Goal: Ask a question: Seek information or help from site administrators or community

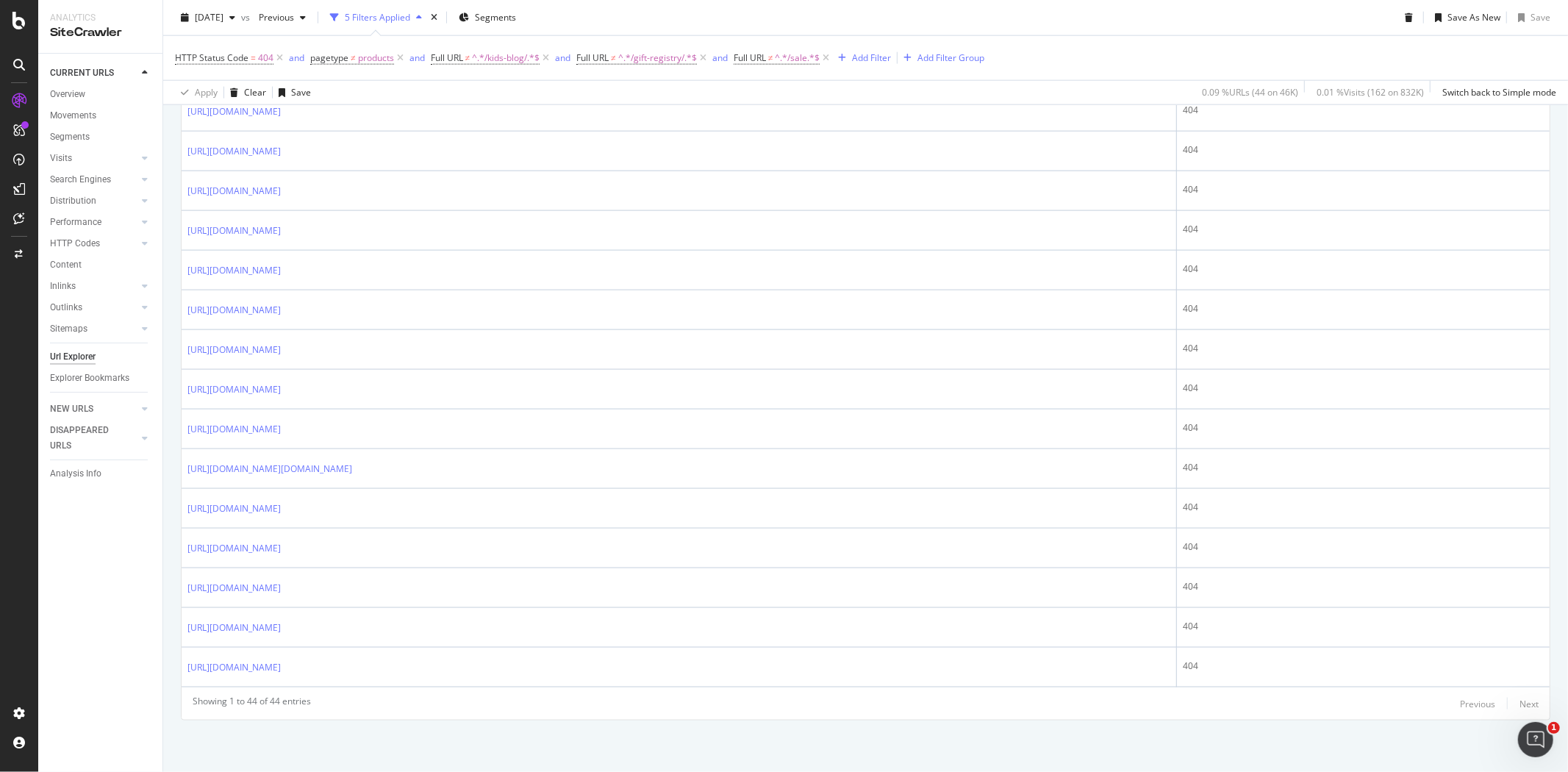
scroll to position [1610, 0]
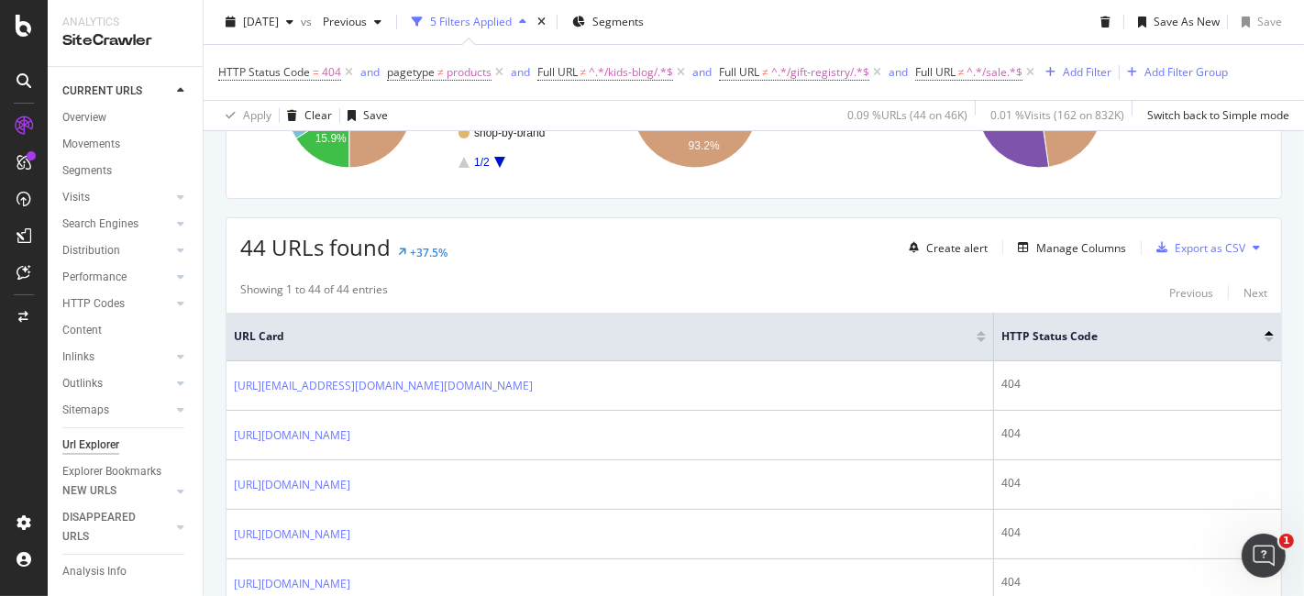
scroll to position [305, 0]
click at [18, 274] on icon at bounding box center [24, 272] width 14 height 15
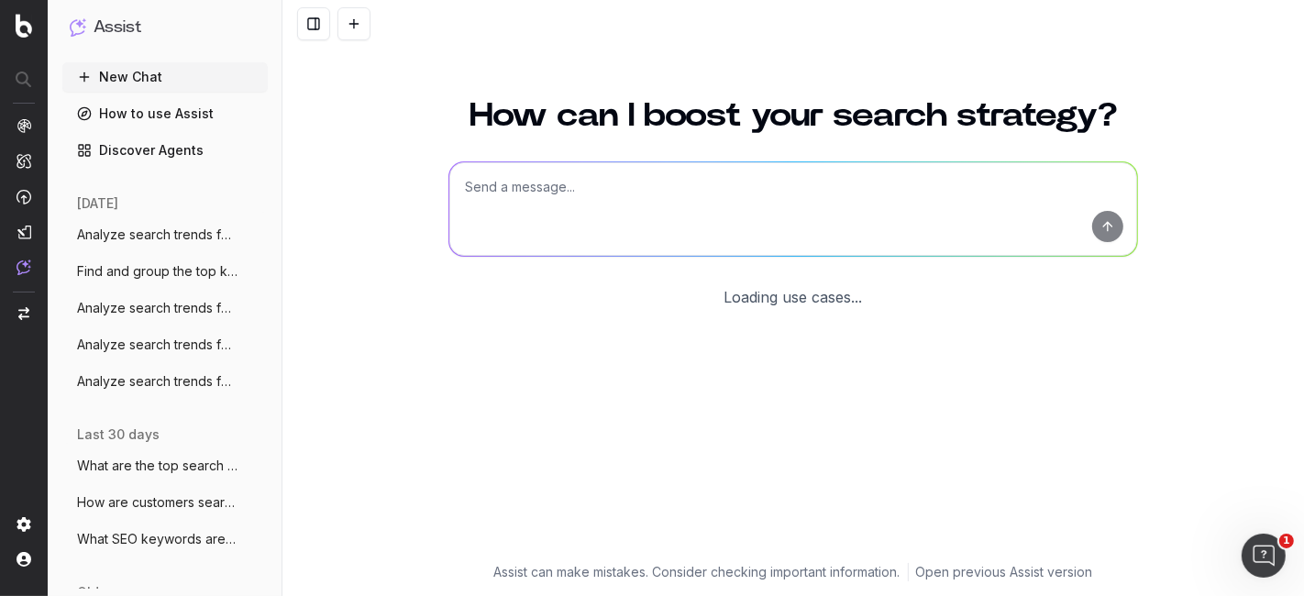
scroll to position [99, 0]
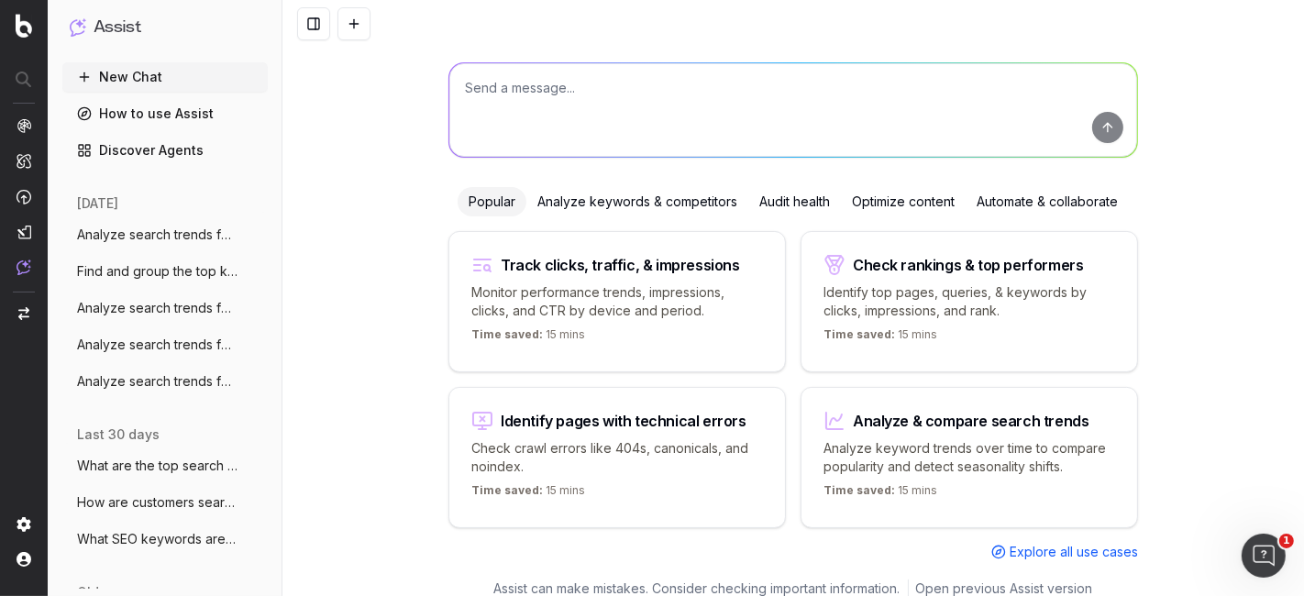
click at [175, 235] on span "Analyze search trends for: storage furni" at bounding box center [157, 235] width 161 height 18
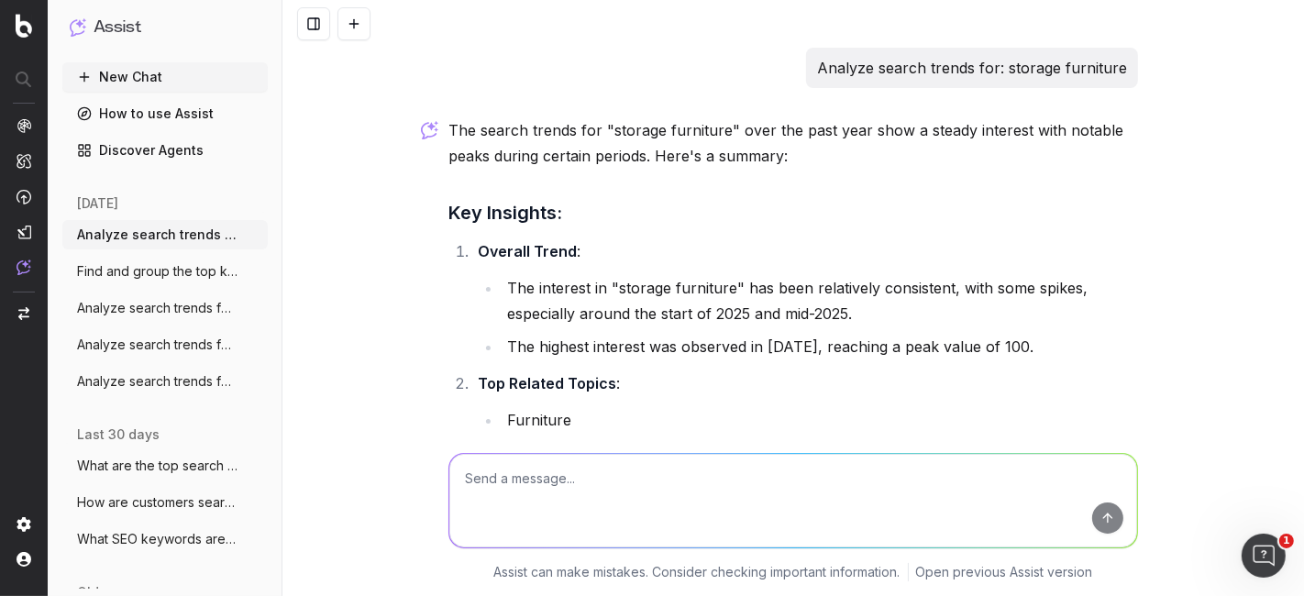
click at [165, 265] on span "Find and group the top keywords for bath" at bounding box center [157, 271] width 161 height 18
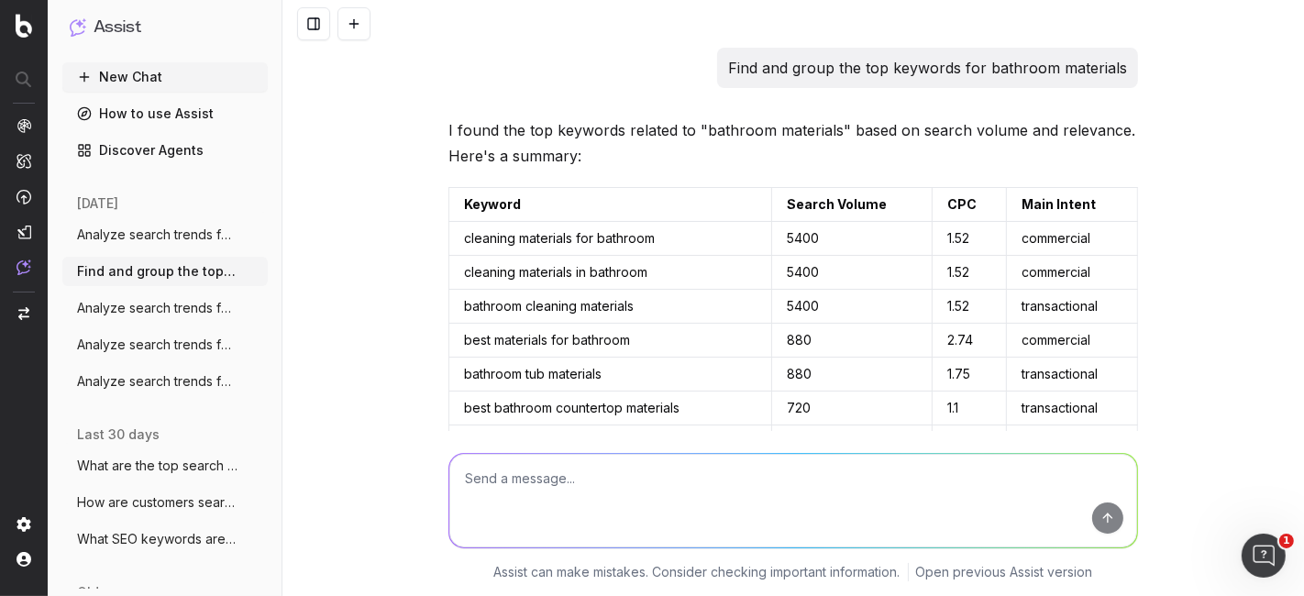
click at [170, 294] on button "Analyze search trends for: bathroom mate" at bounding box center [164, 307] width 205 height 29
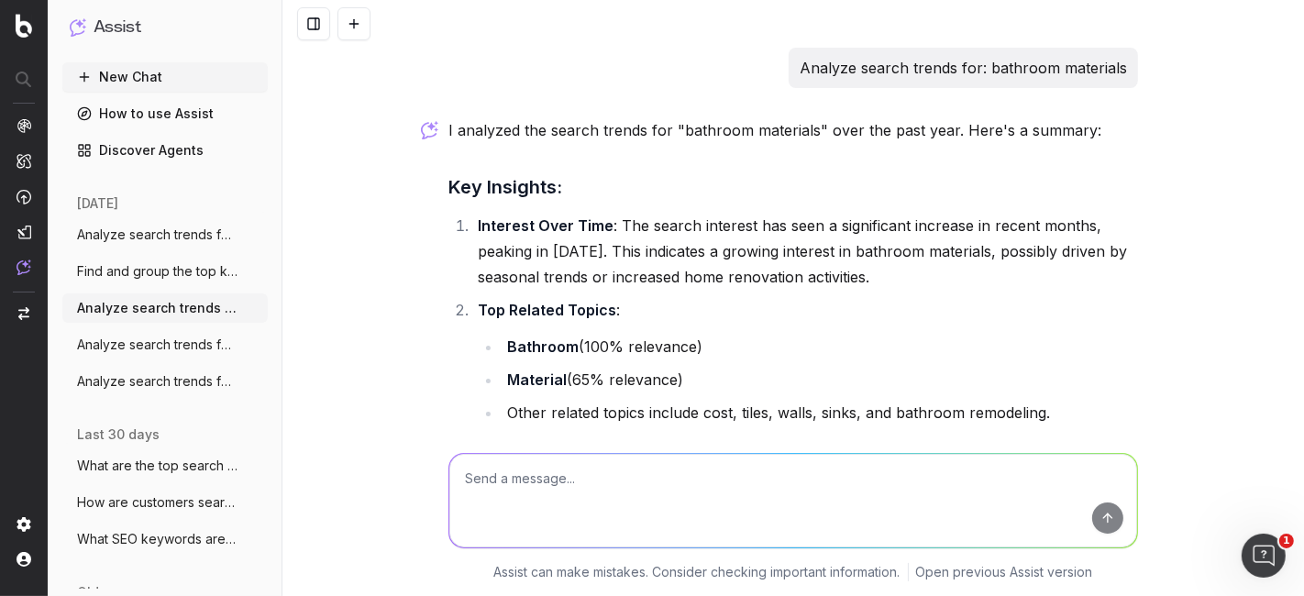
scroll to position [500, 0]
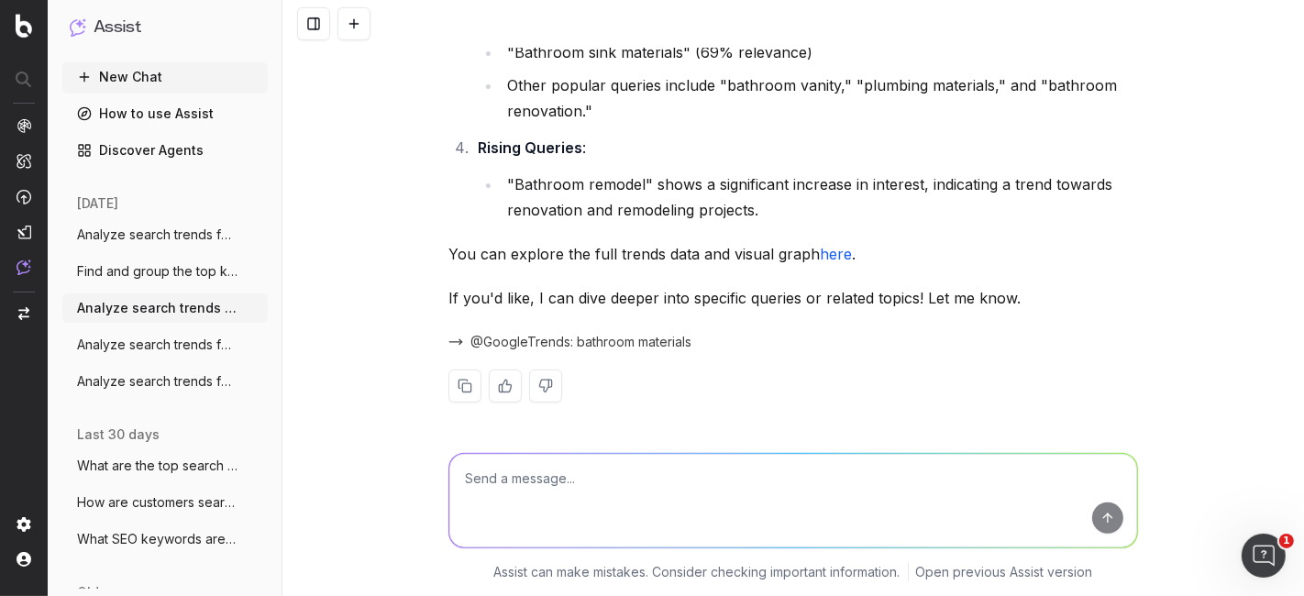
click at [155, 327] on ul "Analyze search trends for: storage furni More Find and group the top keywords f…" at bounding box center [164, 308] width 205 height 176
click at [149, 331] on button "Analyze search trends for: Spring scents" at bounding box center [164, 344] width 205 height 29
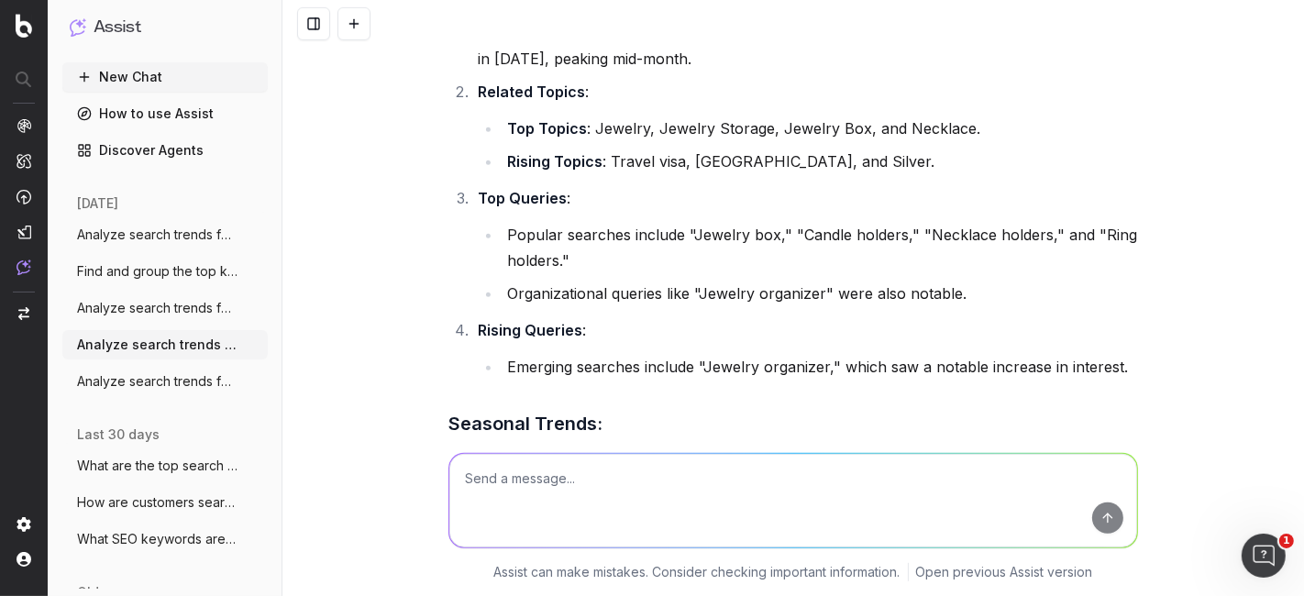
click at [158, 72] on button "New Chat" at bounding box center [164, 76] width 205 height 29
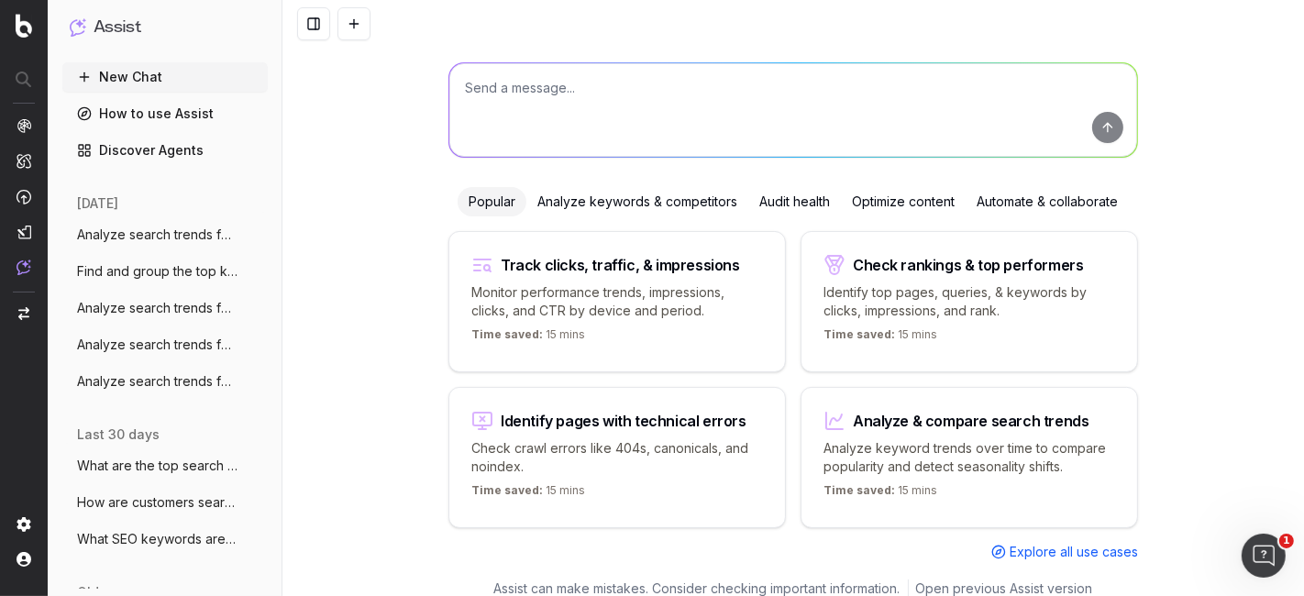
click at [941, 404] on div "Analyze & compare search trends Analyze keyword trends over time to compare pop…" at bounding box center [968, 457] width 337 height 141
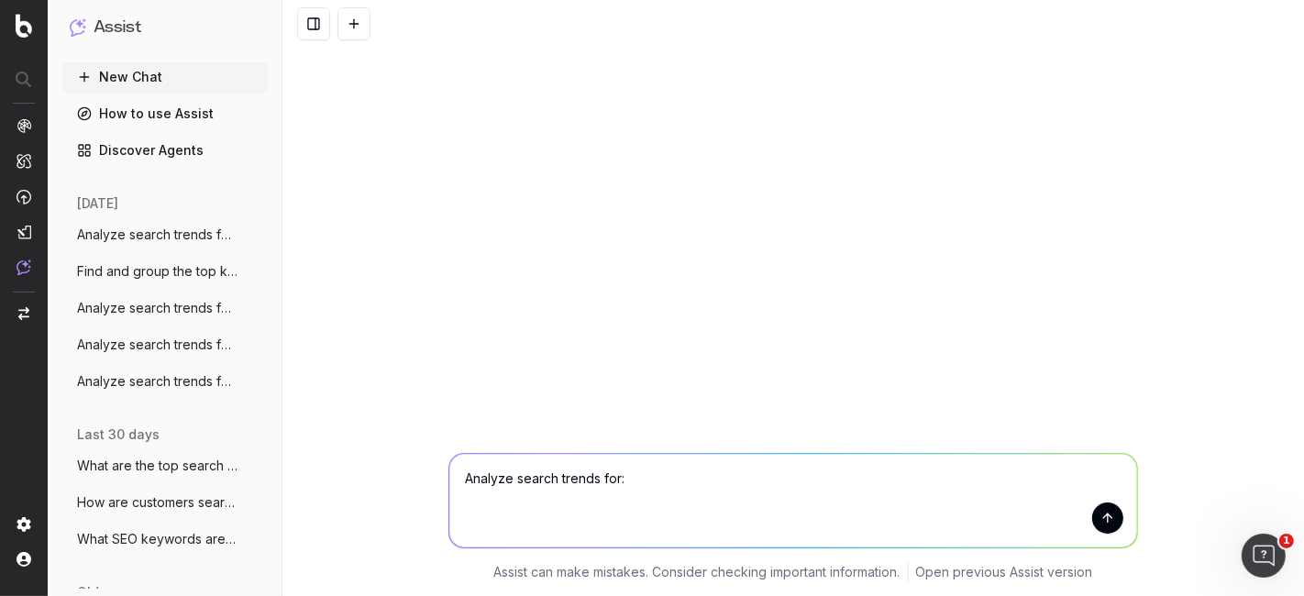
scroll to position [0, 0]
click at [708, 481] on textarea "Analyze search trends for: Easter" at bounding box center [793, 501] width 688 height 94
type textarea "Analyze search trends for: Easter events"
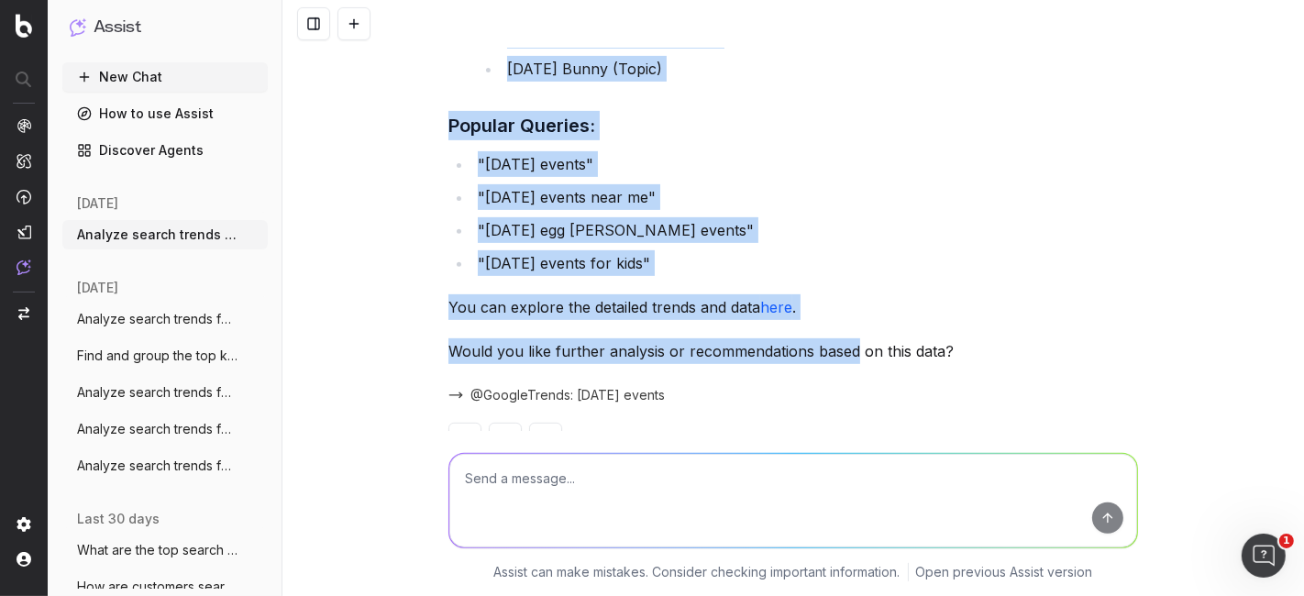
scroll to position [562, 0]
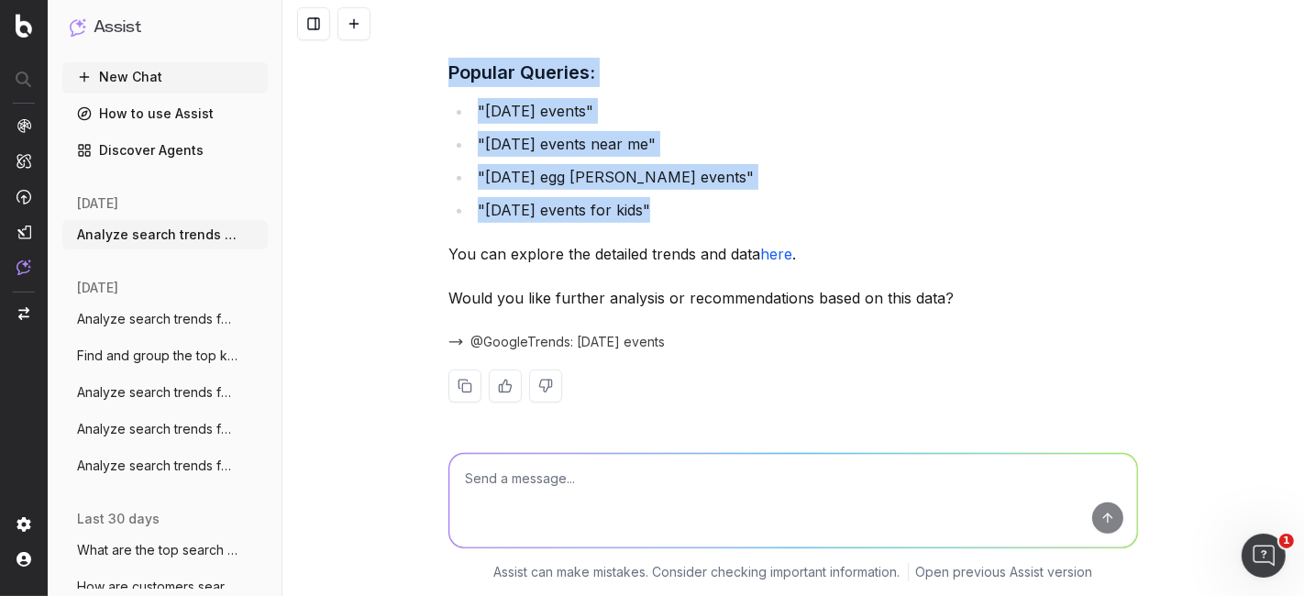
drag, startPoint x: 439, startPoint y: 233, endPoint x: 886, endPoint y: 201, distance: 447.6
copy div "Key Insights: Peak Interest : The search interest for "Easter events" reaches i…"
click at [161, 83] on button "New Chat" at bounding box center [164, 76] width 205 height 29
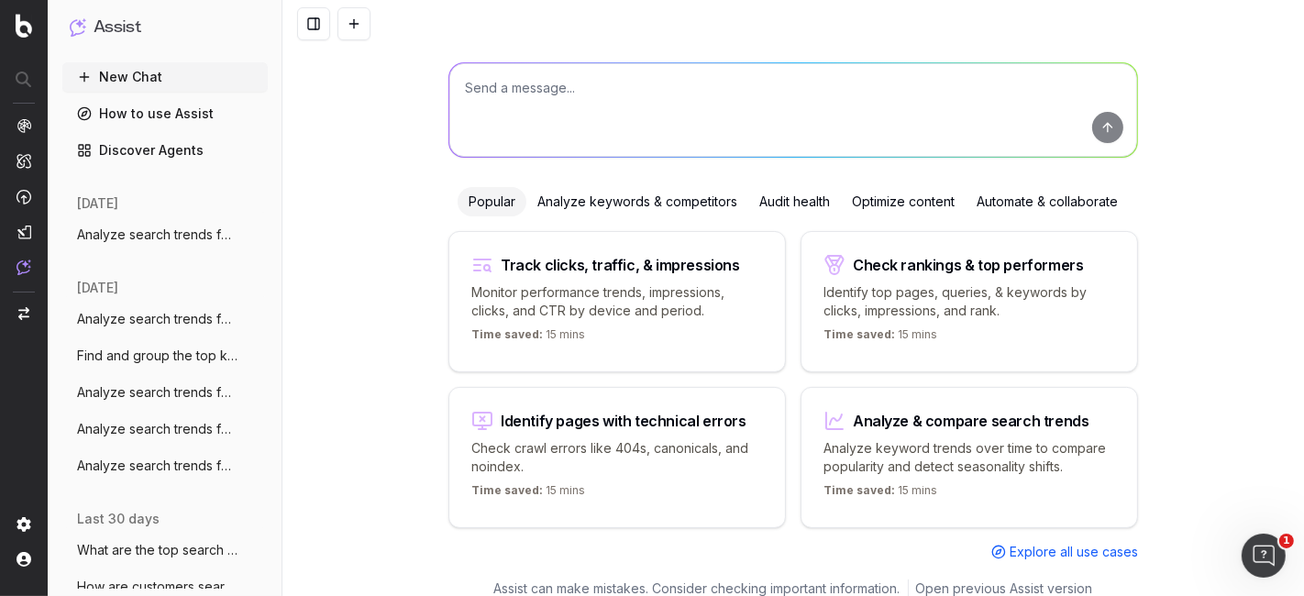
click at [964, 463] on p "Analyze keyword trends over time to compare popularity and detect seasonality s…" at bounding box center [969, 457] width 292 height 37
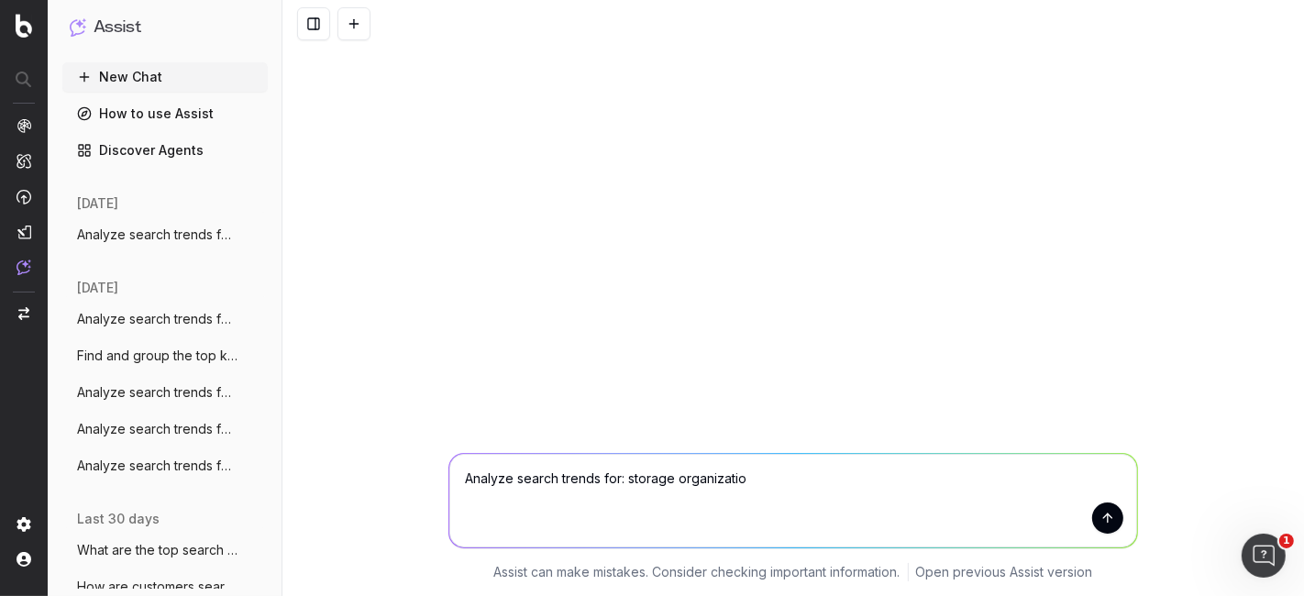
type textarea "Analyze search trends for: storage organization"
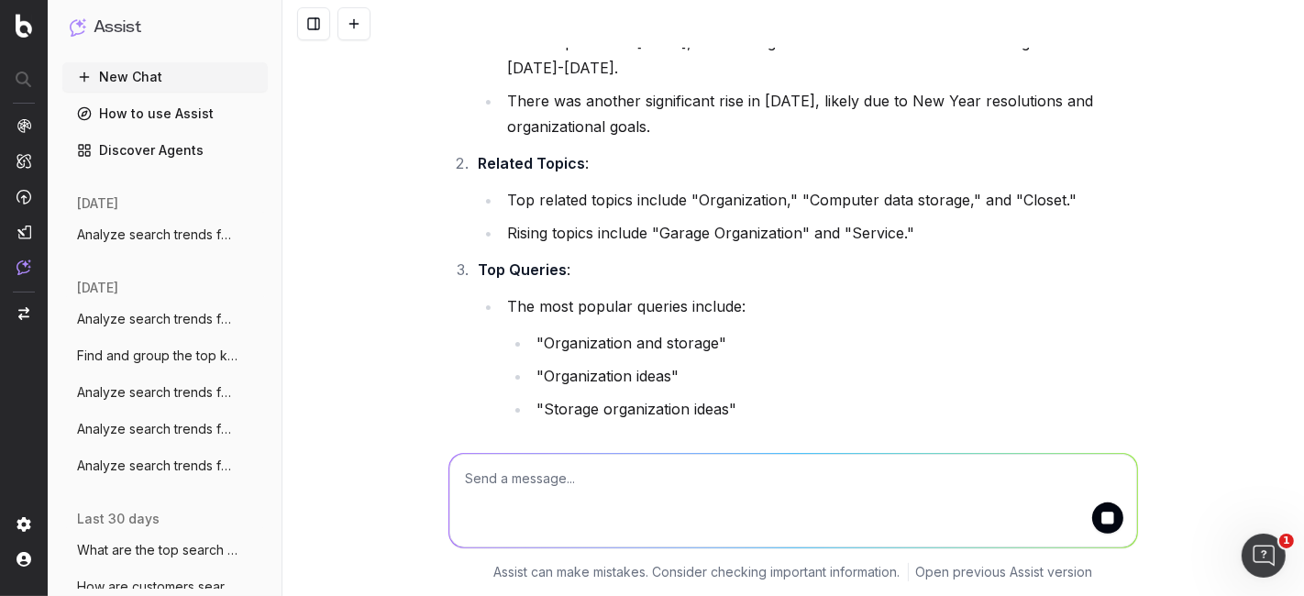
scroll to position [347, 0]
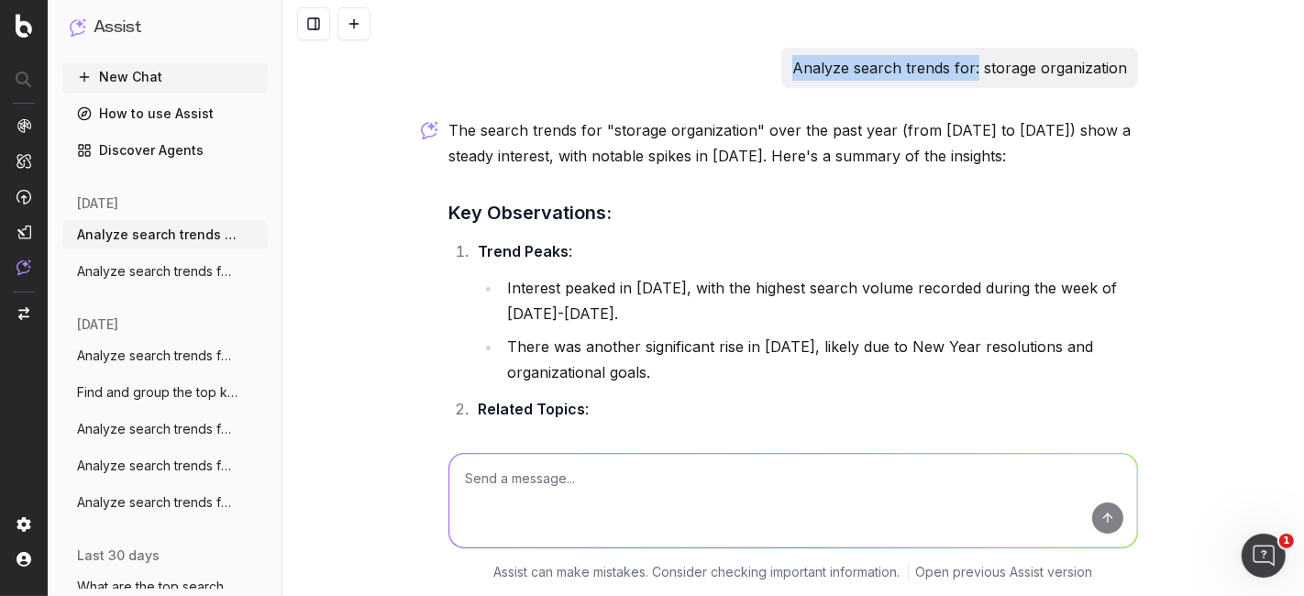
drag, startPoint x: 785, startPoint y: 67, endPoint x: 972, endPoint y: 72, distance: 187.1
click at [972, 72] on div "Analyze search trends for: storage organization" at bounding box center [959, 68] width 357 height 40
copy p "Analyze search trends for:"
click at [652, 486] on textarea at bounding box center [793, 501] width 688 height 94
paste textarea "Analyze search trends for:"
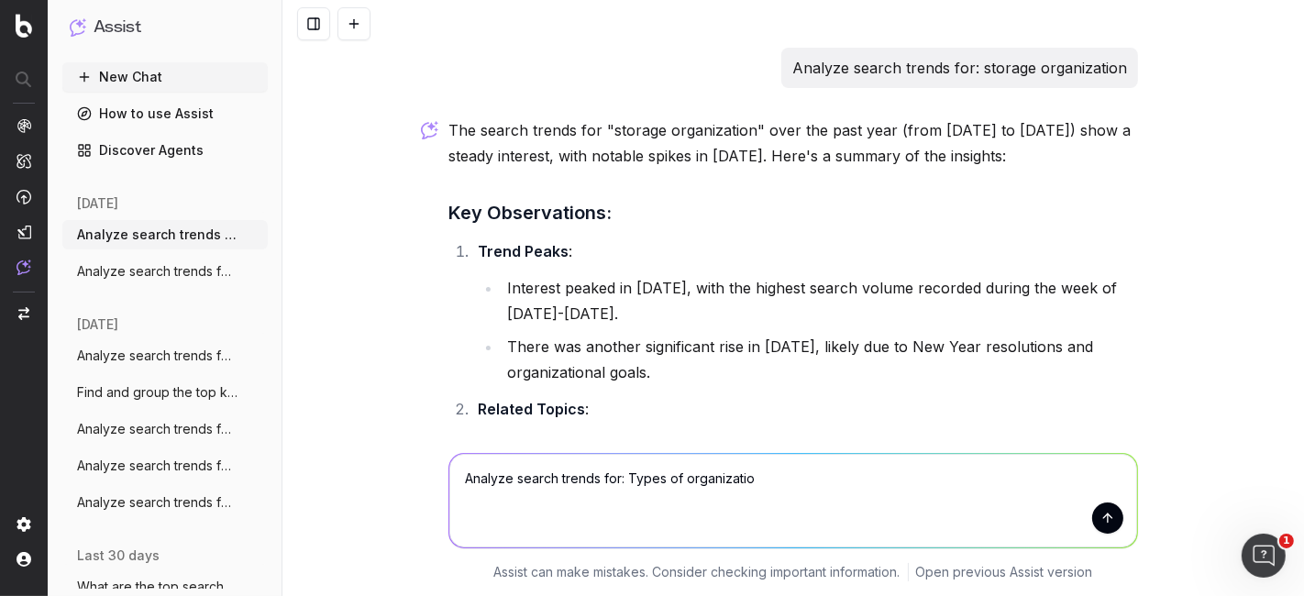
type textarea "Analyze search trends for: Types of organization"
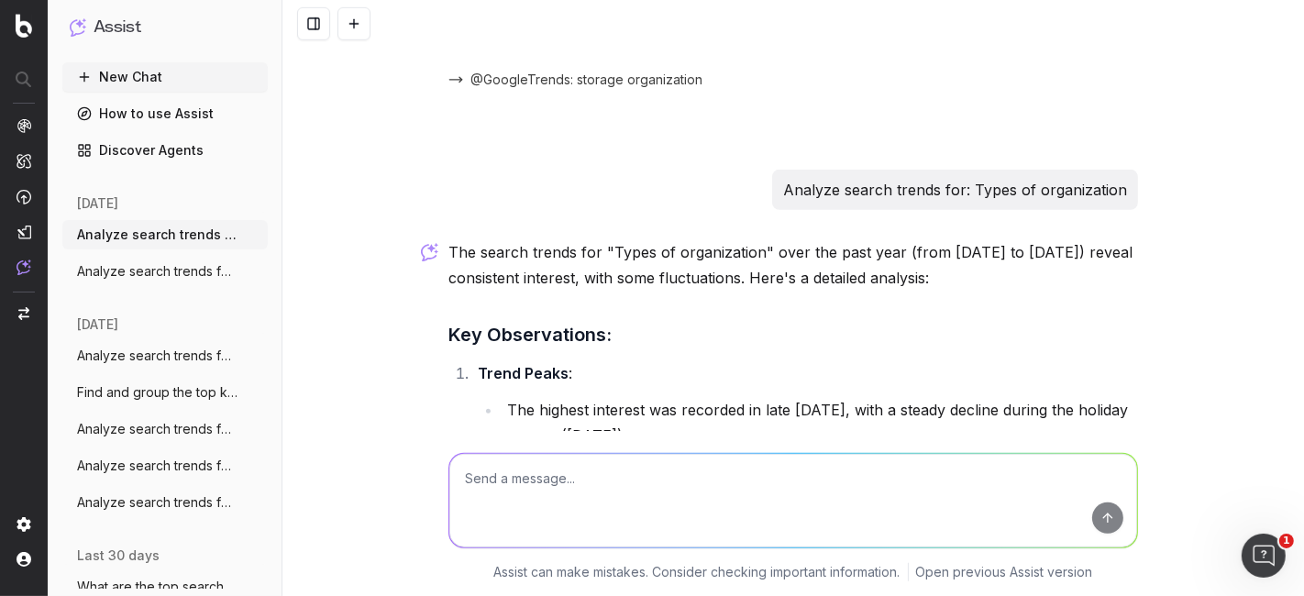
scroll to position [835, 0]
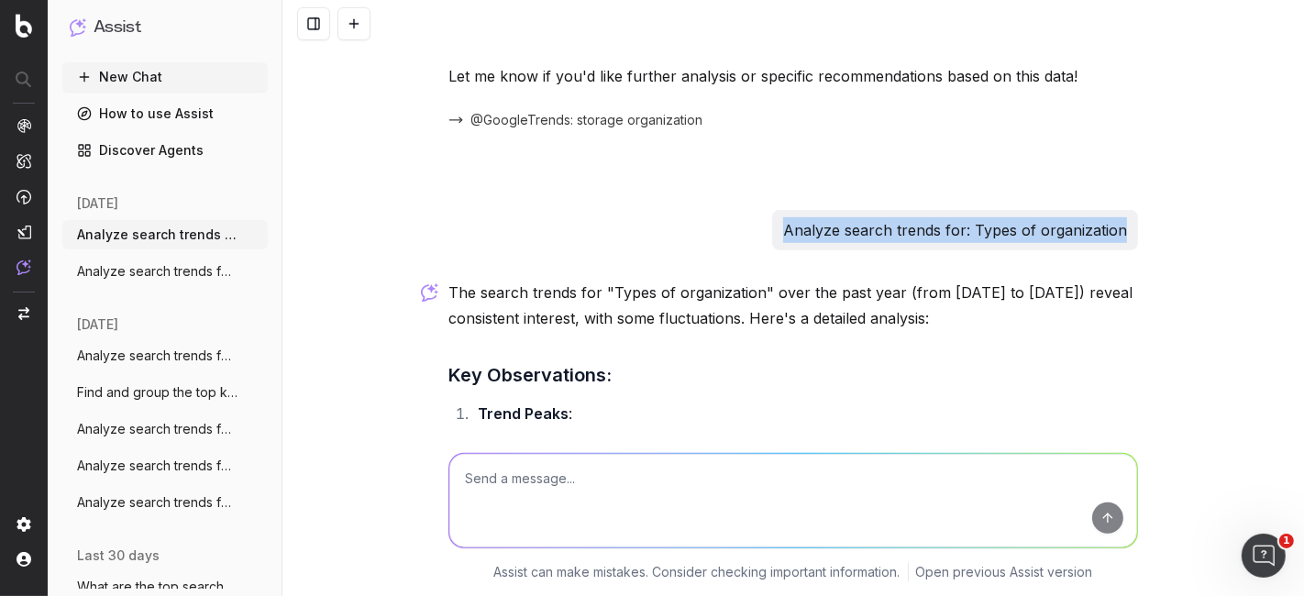
drag, startPoint x: 780, startPoint y: 254, endPoint x: 1194, endPoint y: 262, distance: 413.5
click at [1194, 262] on div "Analyze search trends for: storage organization The search trends for "storage …" at bounding box center [792, 298] width 1021 height 596
copy p "Analyze search trends for: Types of organization"
click at [822, 489] on textarea at bounding box center [793, 501] width 688 height 94
paste textarea "Analyze search trends for: Types of organization"
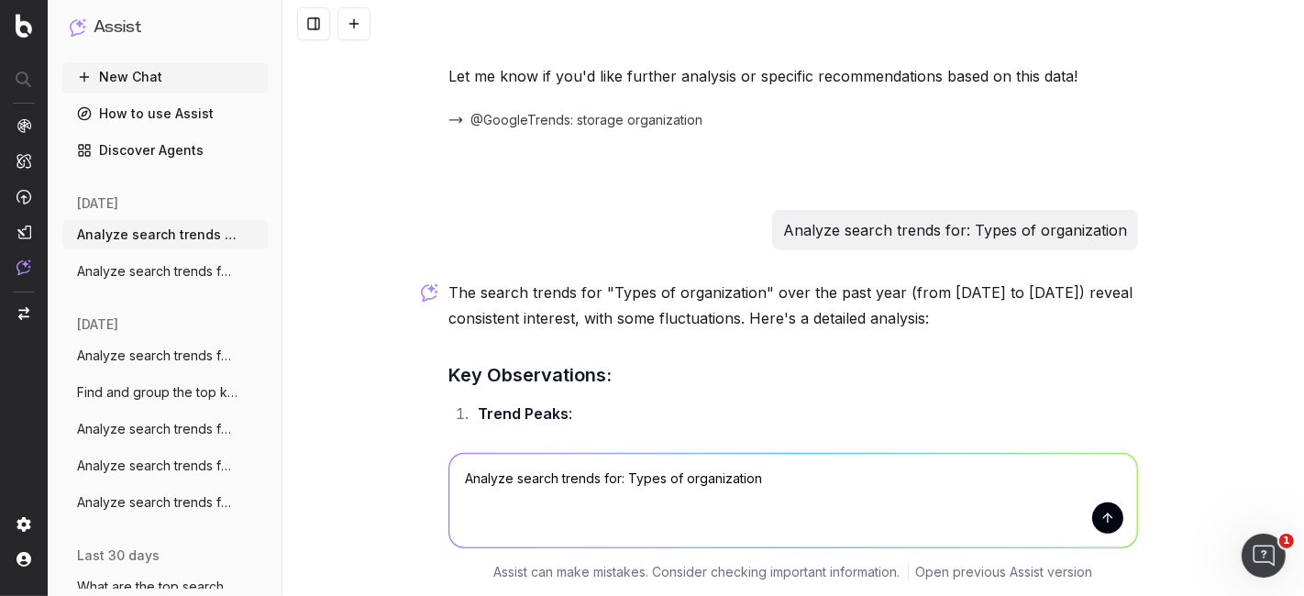
click at [677, 480] on textarea "Analyze search trends for: Types of organization" at bounding box center [793, 501] width 688 height 94
type textarea "Analyze search trends for: Types of home organization"
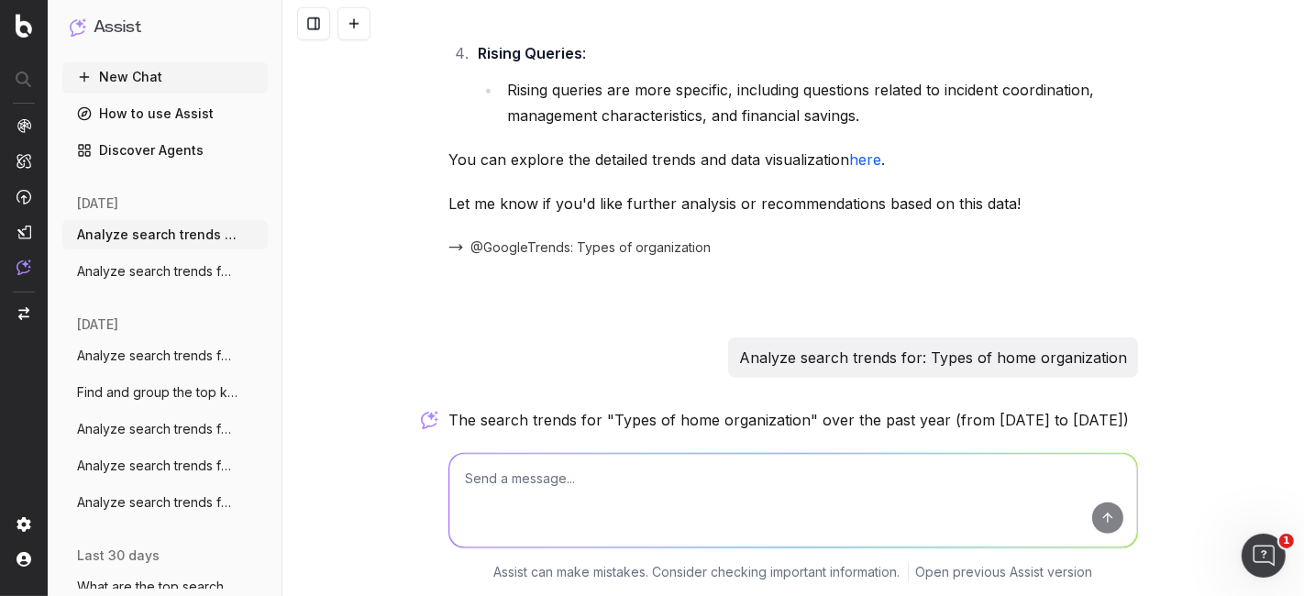
scroll to position [1670, 0]
